Goal: Find specific page/section: Find specific page/section

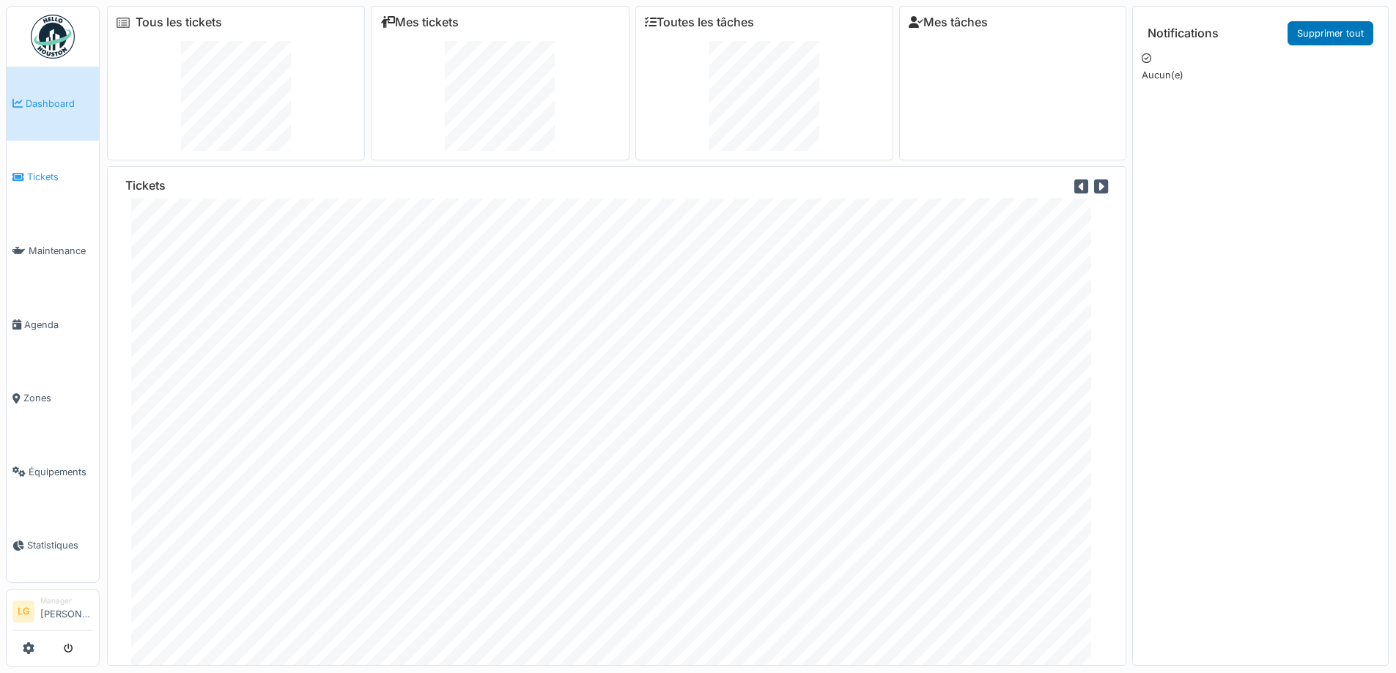
click at [23, 172] on icon at bounding box center [18, 177] width 12 height 10
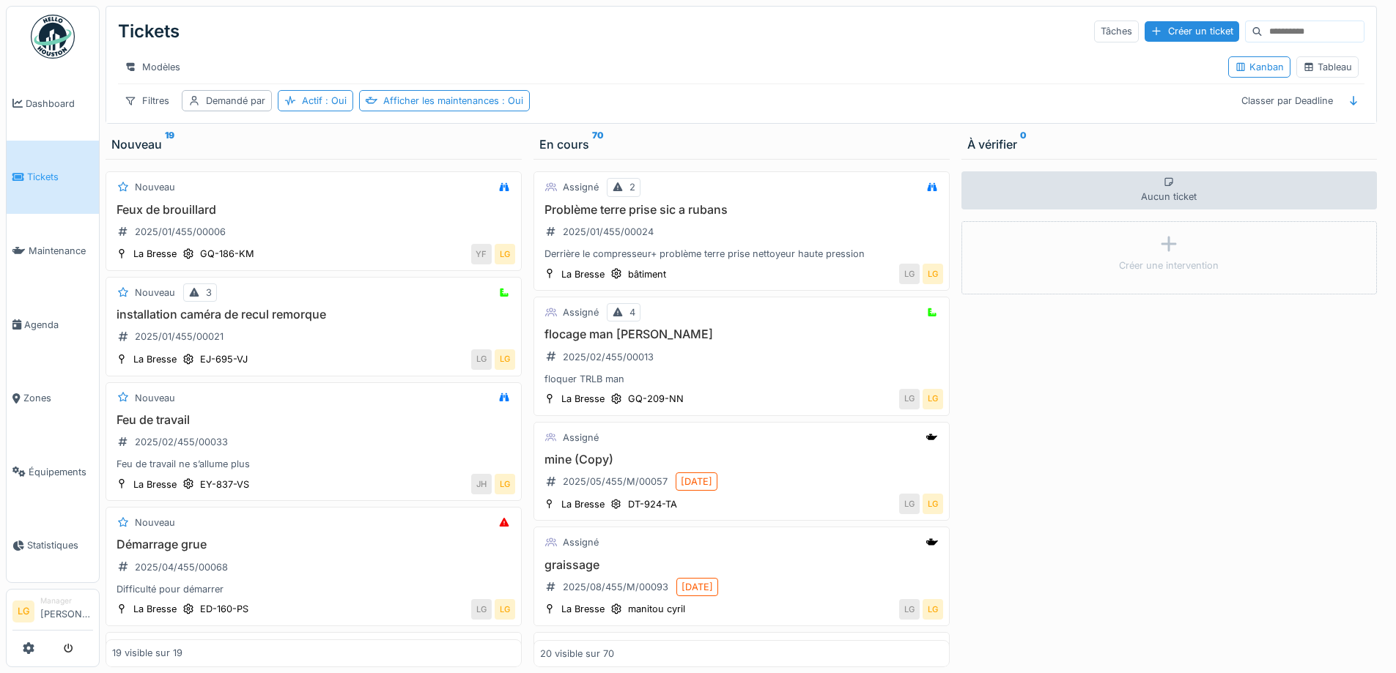
drag, startPoint x: 0, startPoint y: 0, endPoint x: 26, endPoint y: 163, distance: 164.8
drag, startPoint x: 26, startPoint y: 163, endPoint x: 1044, endPoint y: 418, distance: 1048.9
click at [1044, 418] on div "Aucun ticket Créer une intervention" at bounding box center [1169, 413] width 416 height 509
